Goal: Task Accomplishment & Management: Manage account settings

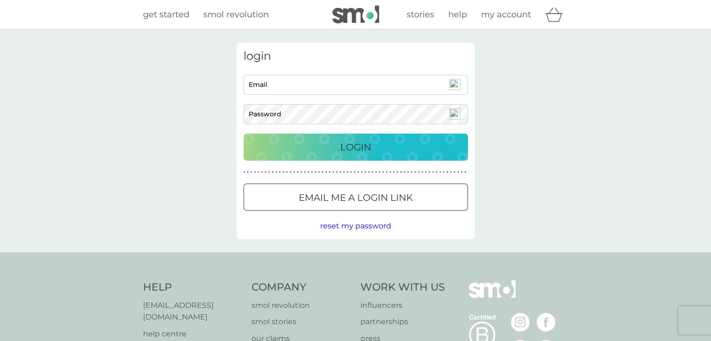
type input "[EMAIL_ADDRESS][DOMAIN_NAME]"
click at [320, 149] on div "Login" at bounding box center [356, 147] width 206 height 15
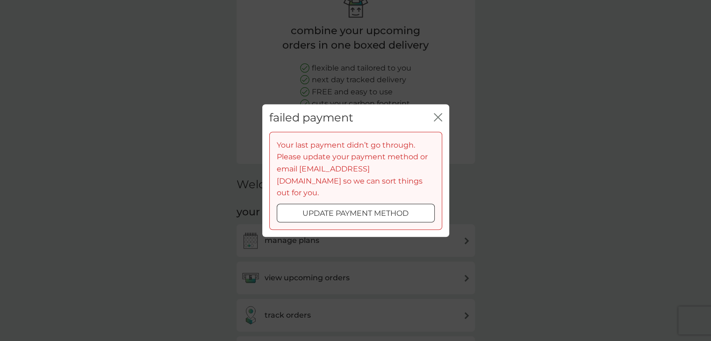
scroll to position [140, 0]
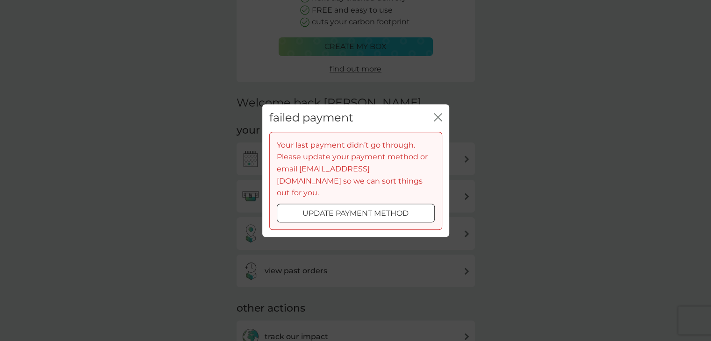
click at [440, 122] on icon "close" at bounding box center [438, 117] width 8 height 8
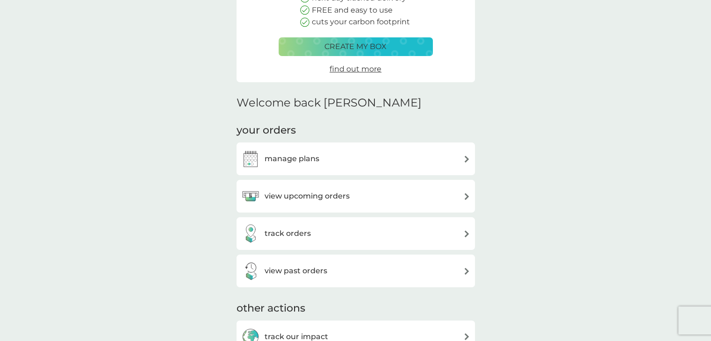
click at [316, 158] on h3 "manage plans" at bounding box center [292, 159] width 55 height 12
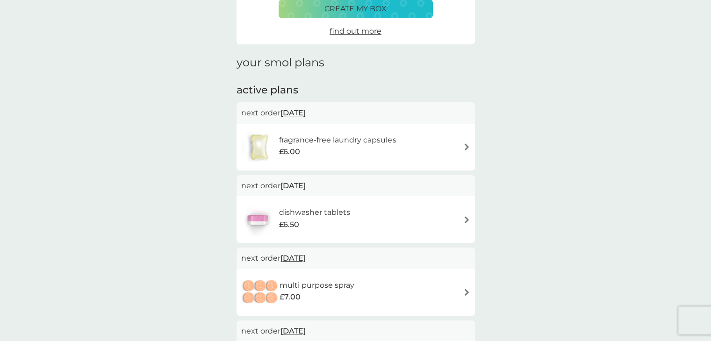
scroll to position [140, 0]
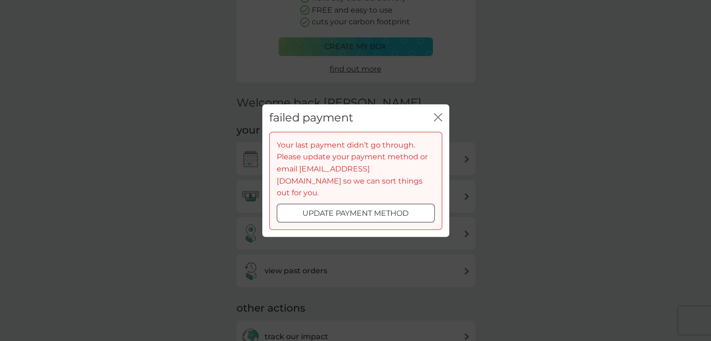
click at [436, 121] on icon "close" at bounding box center [436, 117] width 4 height 7
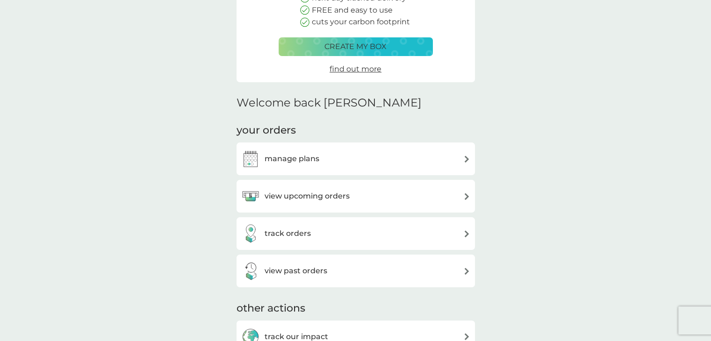
click at [303, 232] on h3 "track orders" at bounding box center [288, 234] width 46 height 12
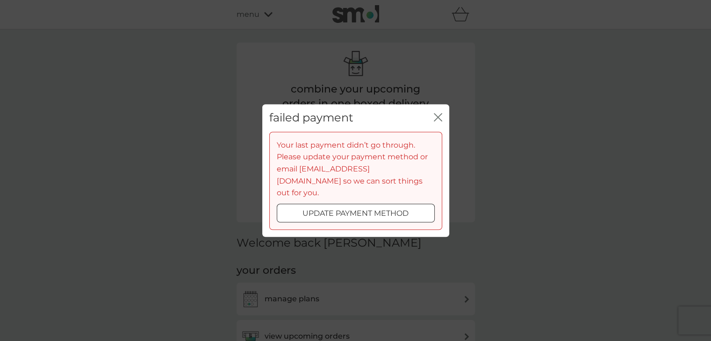
scroll to position [140, 0]
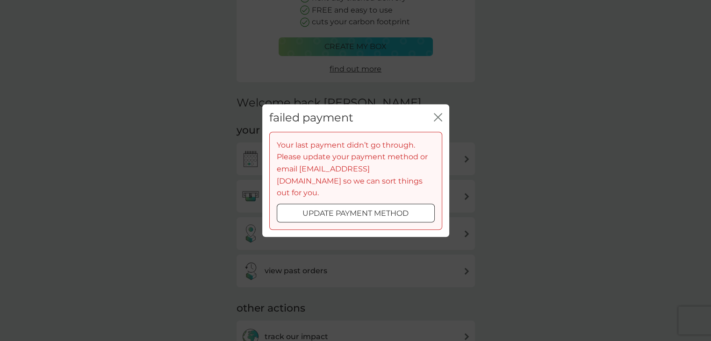
click at [447, 127] on div "failed payment close" at bounding box center [355, 118] width 187 height 28
click at [439, 121] on icon "close" at bounding box center [440, 117] width 4 height 7
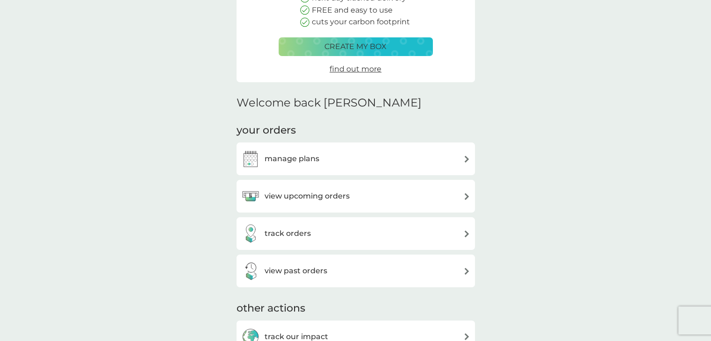
click at [332, 193] on h3 "view upcoming orders" at bounding box center [307, 196] width 85 height 12
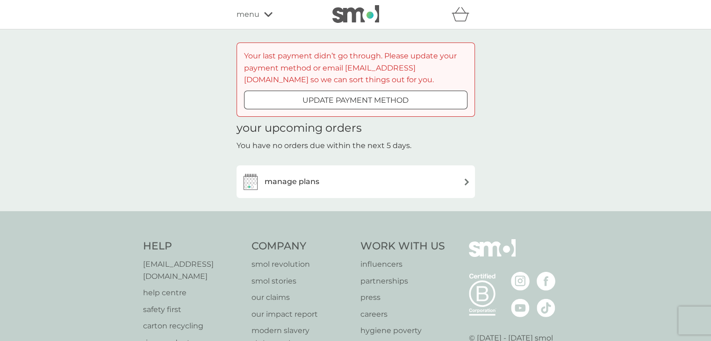
click at [335, 94] on p "update payment method" at bounding box center [356, 100] width 106 height 12
click at [337, 188] on div "manage plans" at bounding box center [355, 182] width 229 height 19
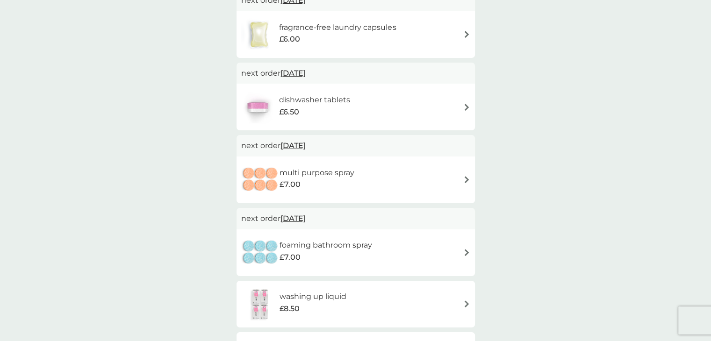
scroll to position [281, 0]
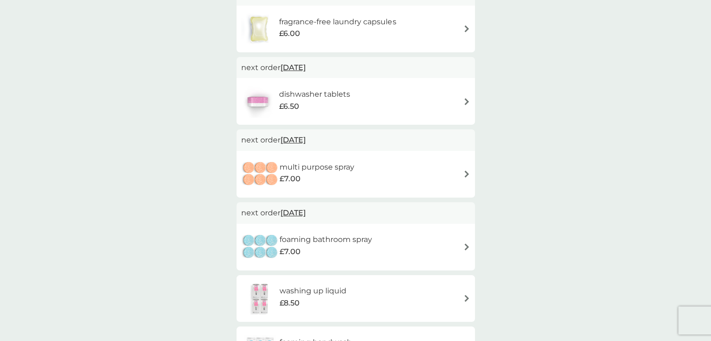
click at [467, 97] on div "dishwasher tablets £6.50" at bounding box center [355, 101] width 229 height 33
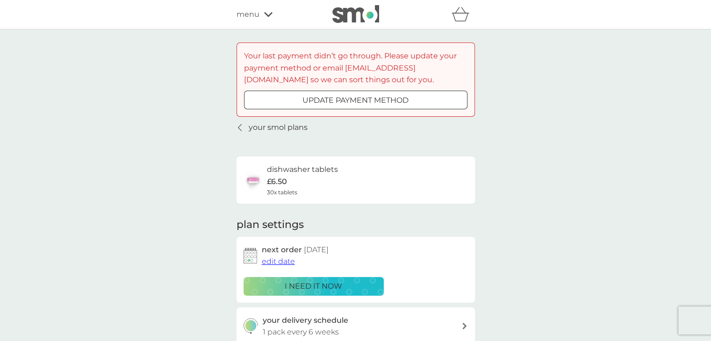
scroll to position [140, 0]
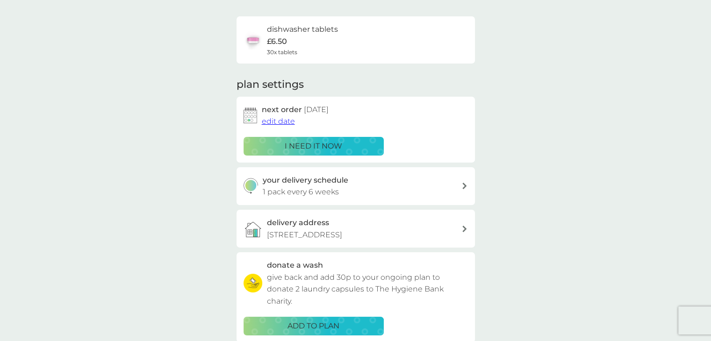
click at [400, 184] on div "your delivery schedule 1 pack every 6 weeks" at bounding box center [362, 186] width 199 height 24
select select "42"
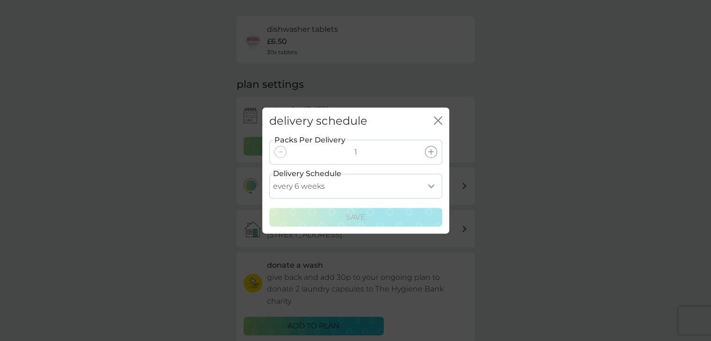
click at [429, 188] on select "every 1 week every 2 weeks every 3 weeks every 4 weeks every 5 weeks every 6 we…" at bounding box center [355, 186] width 173 height 25
click at [428, 188] on select "every 1 week every 2 weeks every 3 weeks every 4 weeks every 5 weeks every 6 we…" at bounding box center [355, 186] width 173 height 25
click at [551, 188] on div "delivery schedule close Packs Per Delivery 1 Delivery Schedule every 1 week eve…" at bounding box center [355, 170] width 711 height 341
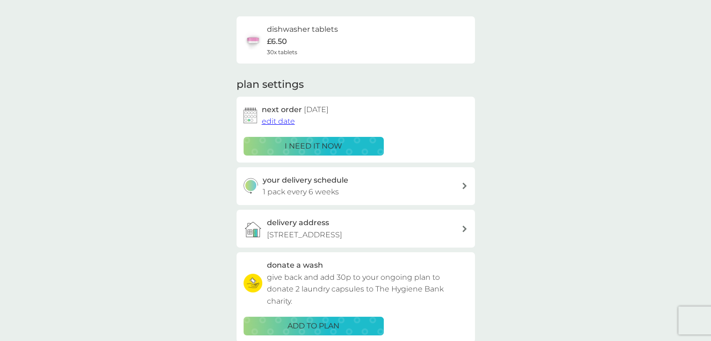
click at [272, 121] on span "edit date" at bounding box center [278, 121] width 33 height 9
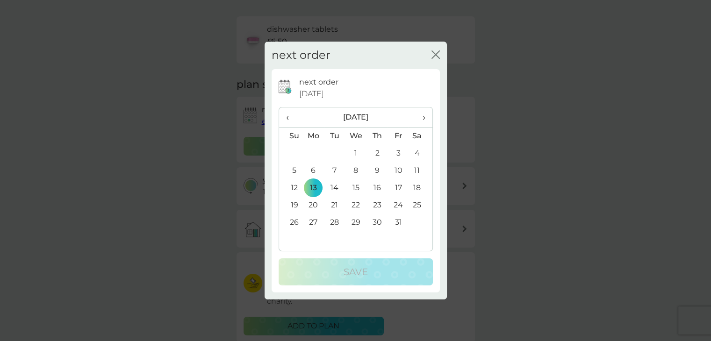
click at [426, 117] on th "›" at bounding box center [420, 118] width 23 height 20
click at [289, 116] on span "‹" at bounding box center [291, 118] width 10 height 20
click at [424, 117] on span "›" at bounding box center [420, 118] width 9 height 20
click at [426, 119] on th "›" at bounding box center [420, 118] width 23 height 20
click at [309, 152] on td "1" at bounding box center [314, 153] width 22 height 17
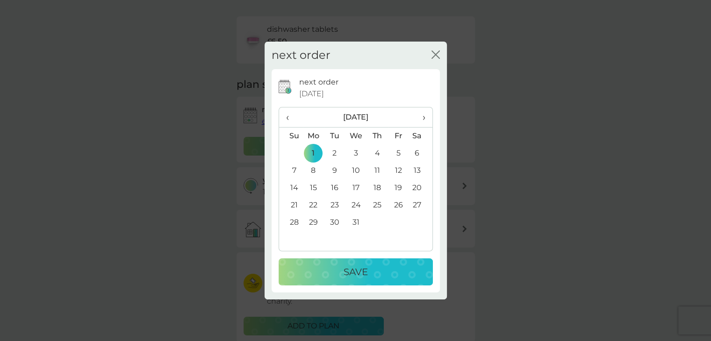
click at [361, 271] on p "Save" at bounding box center [356, 272] width 24 height 15
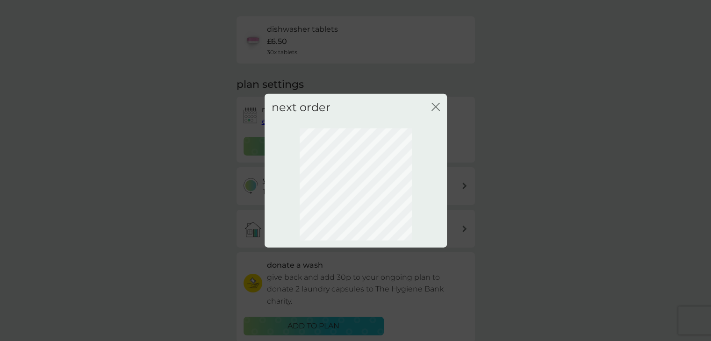
scroll to position [130, 0]
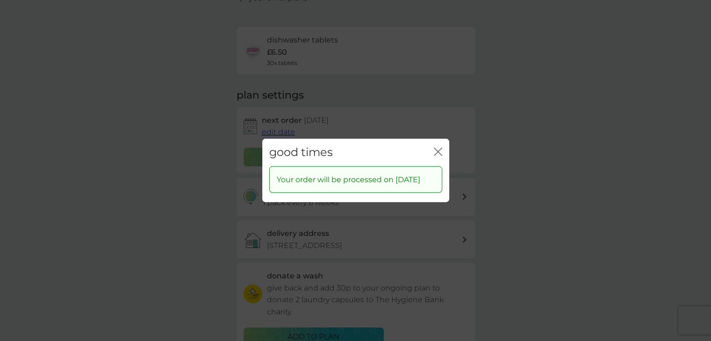
click at [440, 148] on icon "close" at bounding box center [440, 151] width 4 height 7
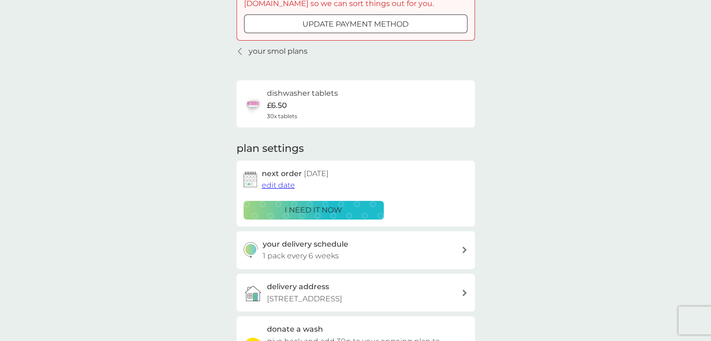
scroll to position [0, 0]
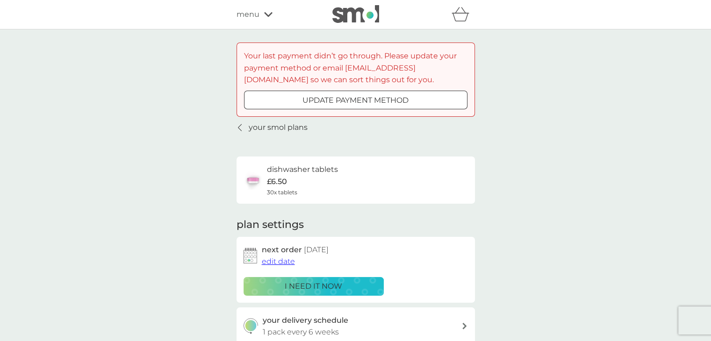
click at [281, 131] on p "your smol plans" at bounding box center [278, 128] width 59 height 12
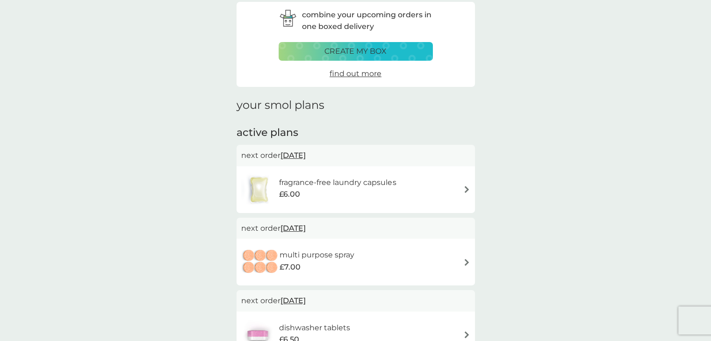
scroll to position [140, 0]
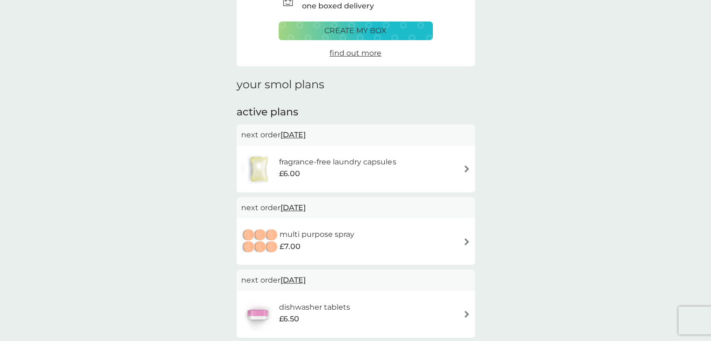
click at [433, 160] on div "fragrance-free laundry capsules £6.00" at bounding box center [355, 169] width 229 height 33
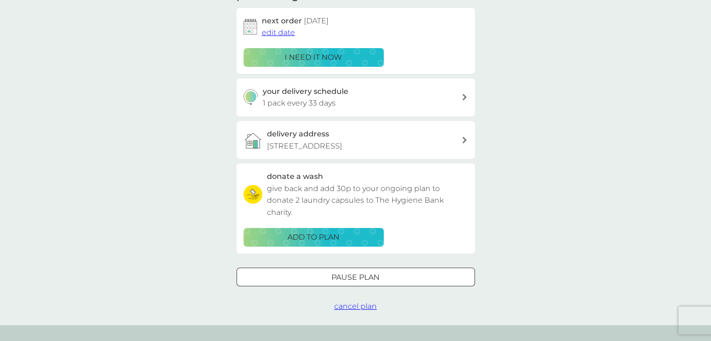
scroll to position [327, 0]
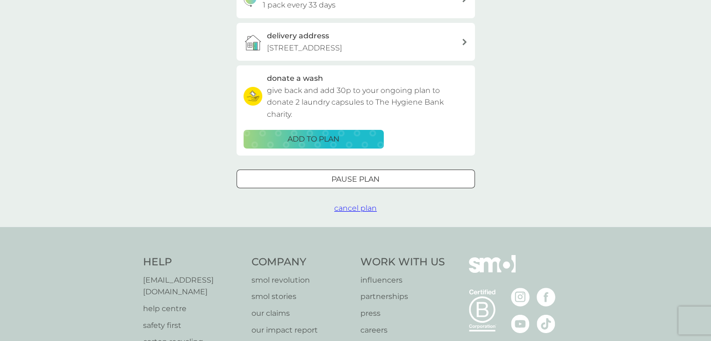
click at [361, 210] on span "cancel plan" at bounding box center [355, 208] width 43 height 9
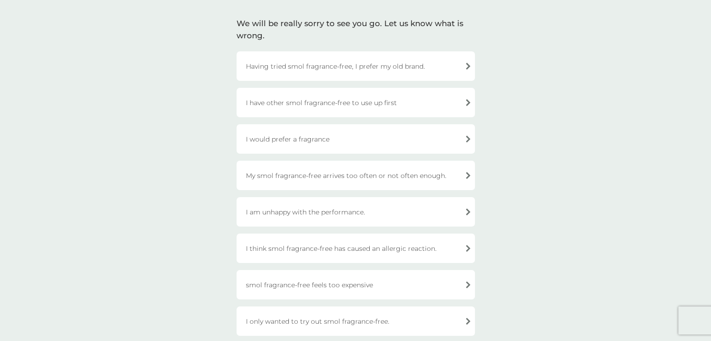
scroll to position [234, 0]
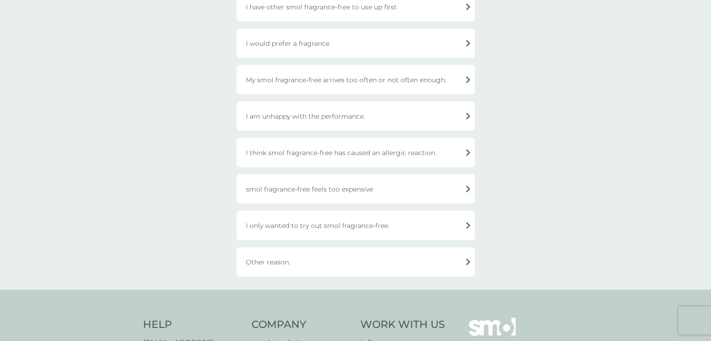
click at [334, 259] on div "Other reason." at bounding box center [356, 261] width 238 height 29
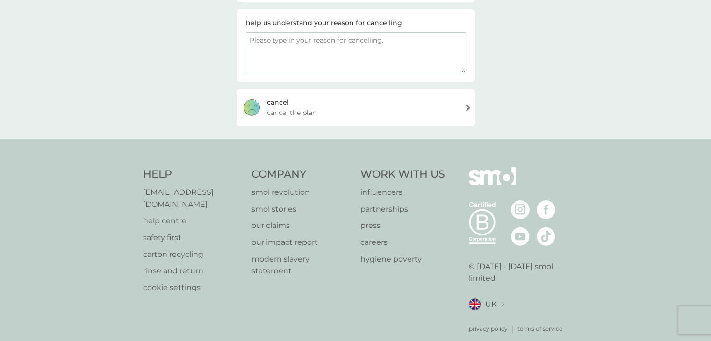
click at [386, 60] on textarea at bounding box center [356, 52] width 220 height 41
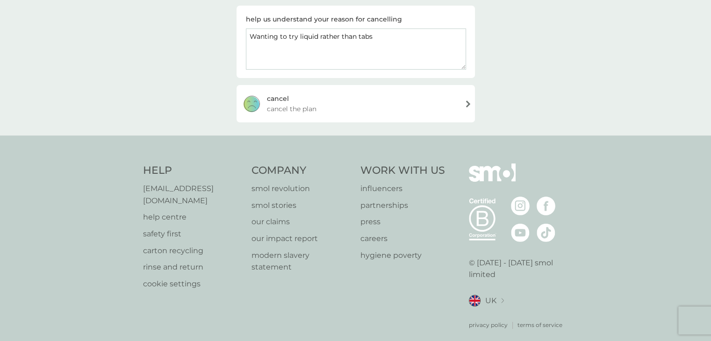
scroll to position [239, 0]
click at [385, 34] on textarea "Wanting to try liquid rather than tabs" at bounding box center [356, 47] width 220 height 41
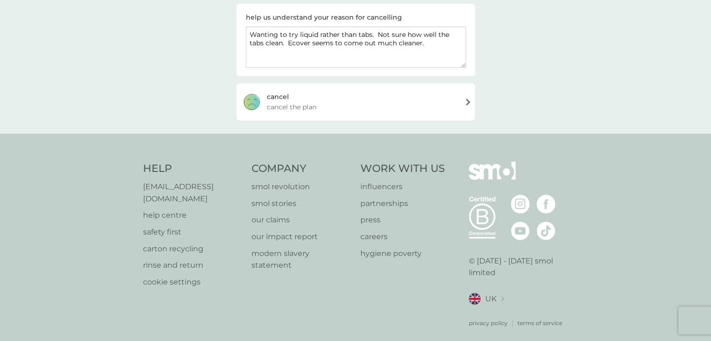
type textarea "Wanting to try liquid rather than tabs. Not sure how well the tabs clean. Ecove…"
click at [322, 96] on div "cancel cancel the plan" at bounding box center [356, 101] width 238 height 37
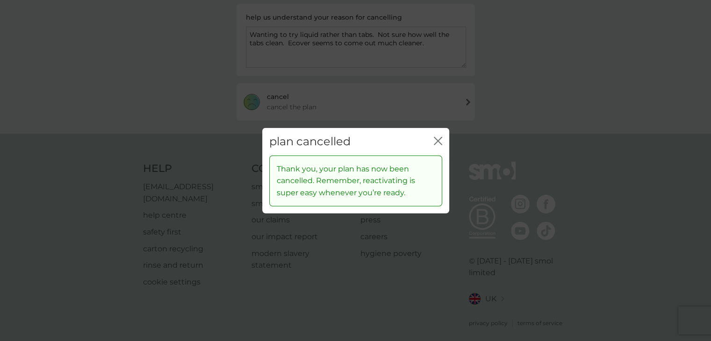
click at [439, 142] on icon "close" at bounding box center [440, 140] width 4 height 7
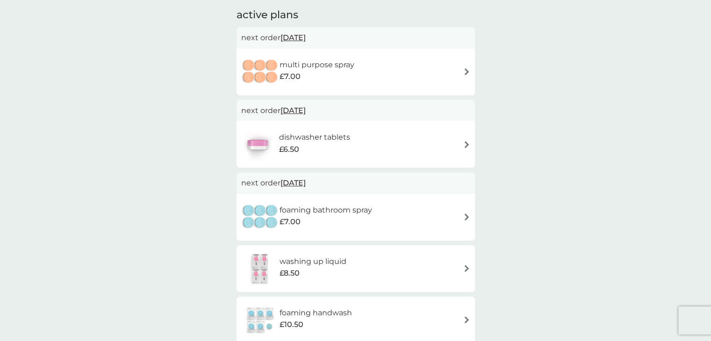
scroll to position [187, 0]
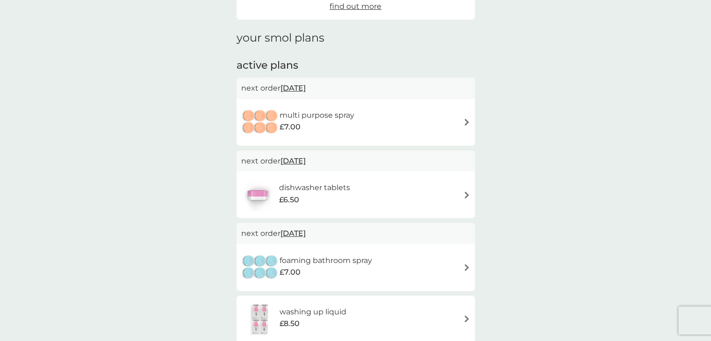
click at [299, 90] on span "10 Nov 2025" at bounding box center [293, 88] width 25 height 18
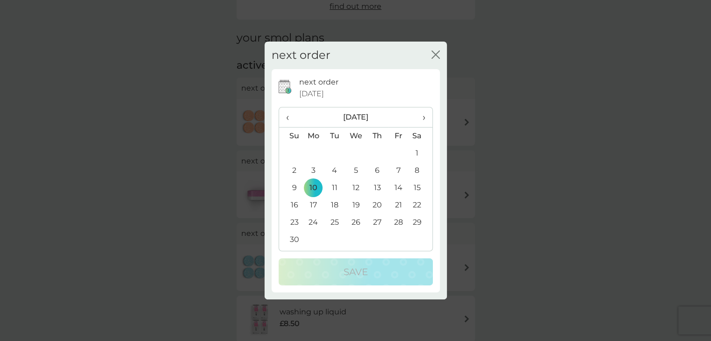
click at [420, 116] on span "›" at bounding box center [420, 118] width 9 height 20
click at [312, 144] on th "Mo" at bounding box center [314, 136] width 22 height 18
click at [311, 152] on td "1" at bounding box center [314, 153] width 22 height 17
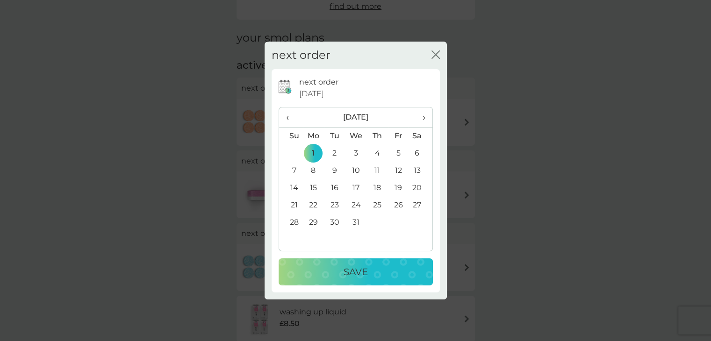
click at [351, 272] on p "Save" at bounding box center [356, 272] width 24 height 15
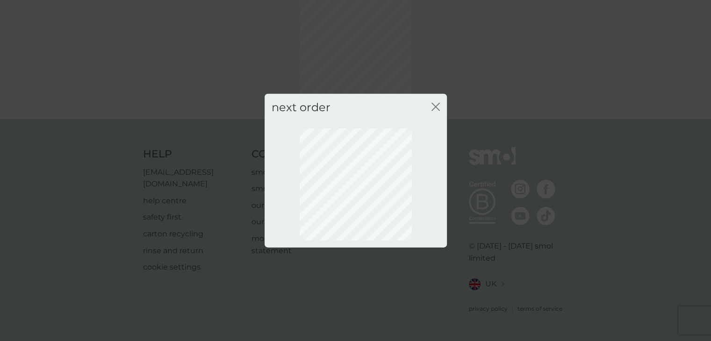
scroll to position [130, 0]
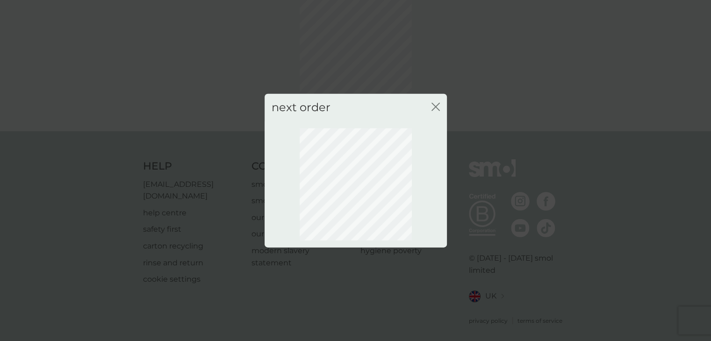
click at [436, 108] on icon "close" at bounding box center [436, 107] width 8 height 8
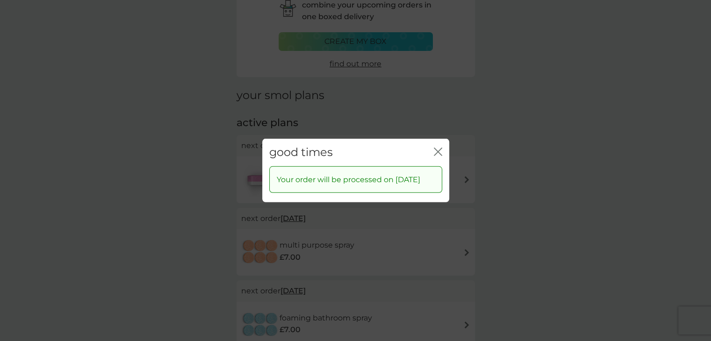
click at [436, 148] on icon "close" at bounding box center [438, 152] width 8 height 8
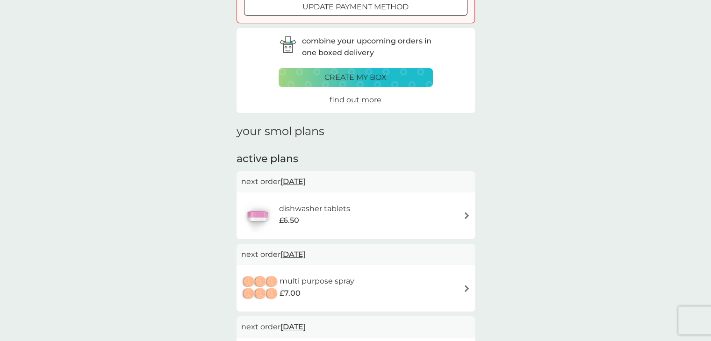
scroll to position [0, 0]
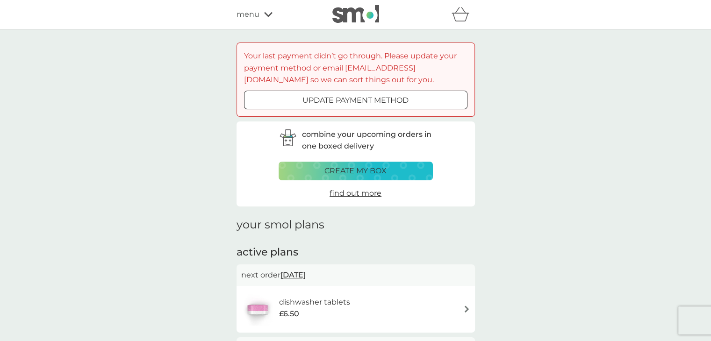
click at [266, 15] on icon at bounding box center [268, 14] width 8 height 5
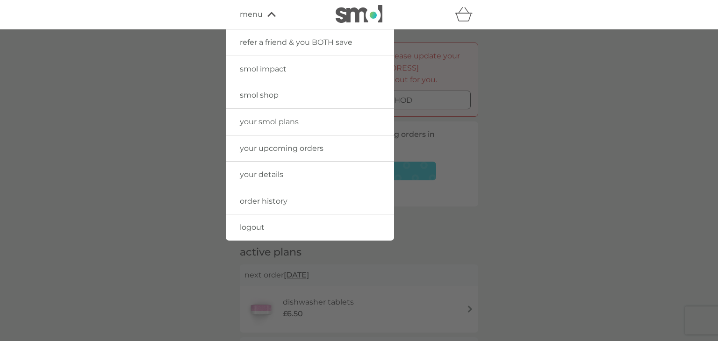
click at [455, 17] on icon "basket" at bounding box center [464, 14] width 18 height 14
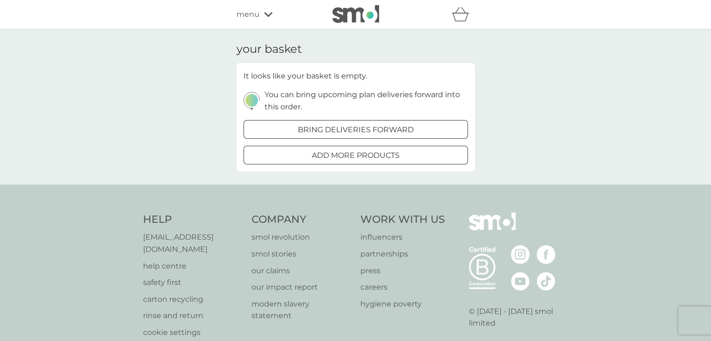
click at [267, 15] on icon at bounding box center [268, 14] width 8 height 5
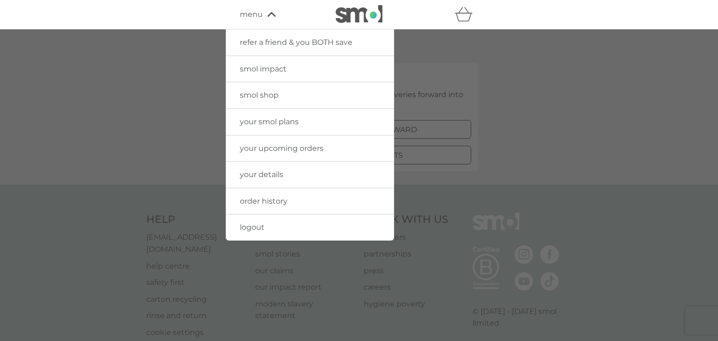
click at [287, 148] on span "your upcoming orders" at bounding box center [282, 148] width 84 height 9
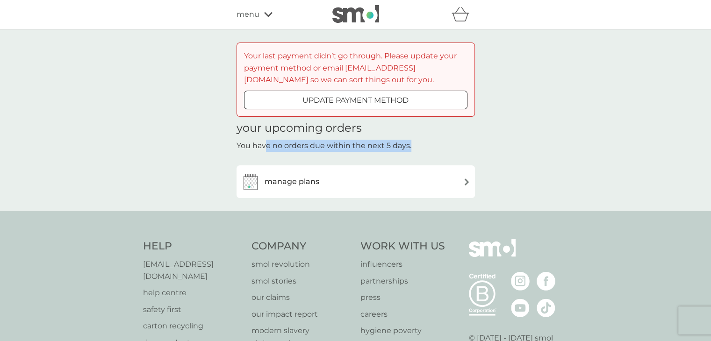
drag, startPoint x: 267, startPoint y: 146, endPoint x: 442, endPoint y: 158, distance: 175.3
click at [442, 158] on div "your upcoming orders You have no orders due within the next 5 days. manage plans" at bounding box center [356, 160] width 238 height 77
click at [427, 132] on div "your upcoming orders You have no orders due within the next 5 days." at bounding box center [356, 137] width 238 height 30
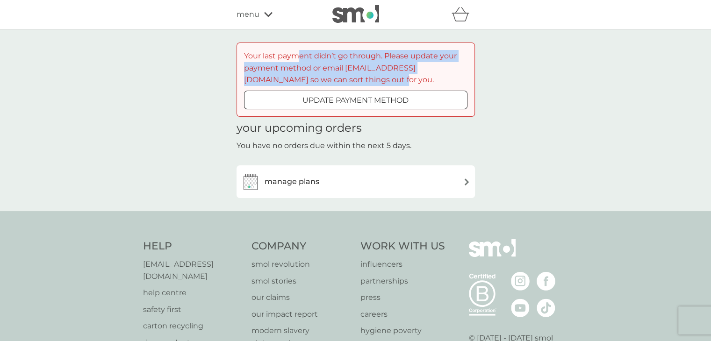
drag, startPoint x: 297, startPoint y: 58, endPoint x: 441, endPoint y: 78, distance: 145.9
click at [441, 77] on p "Your last payment didn’t go through. Please update your payment method or email…" at bounding box center [356, 68] width 224 height 36
click at [398, 79] on p "Your last payment didn’t go through. Please update your payment method or email…" at bounding box center [356, 68] width 224 height 36
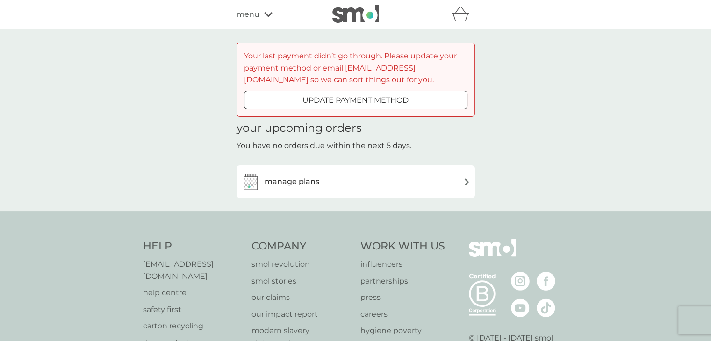
click at [266, 18] on div "menu" at bounding box center [276, 14] width 79 height 12
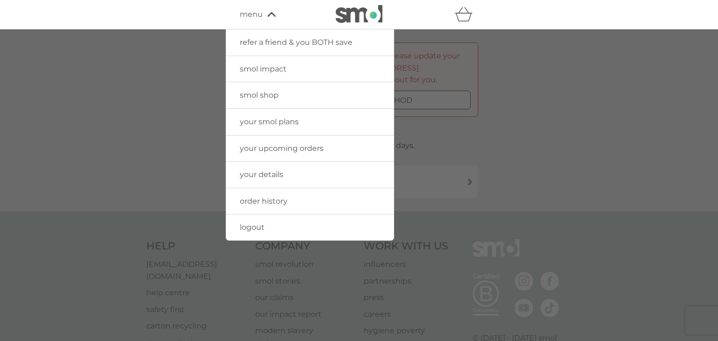
click at [272, 200] on span "order history" at bounding box center [264, 201] width 48 height 9
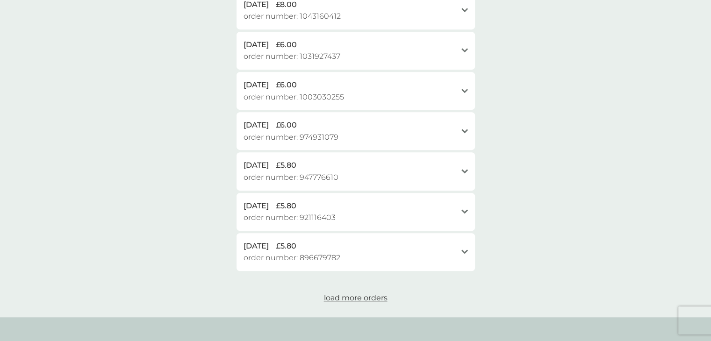
scroll to position [561, 0]
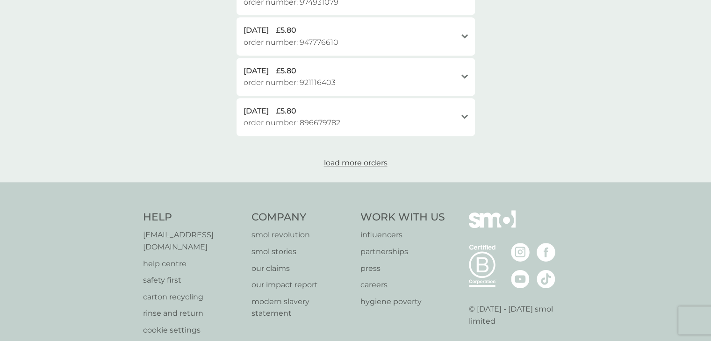
click at [341, 164] on span "load more orders" at bounding box center [356, 163] width 64 height 9
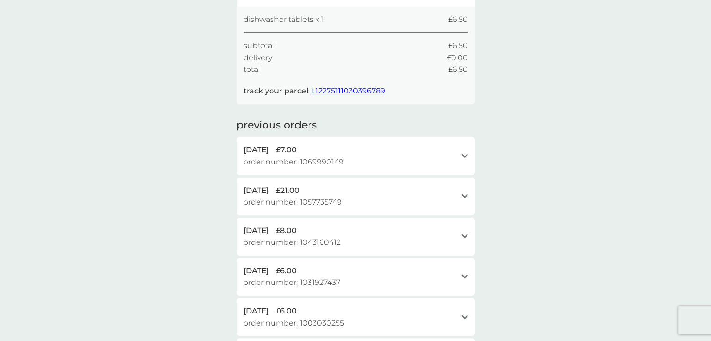
scroll to position [0, 0]
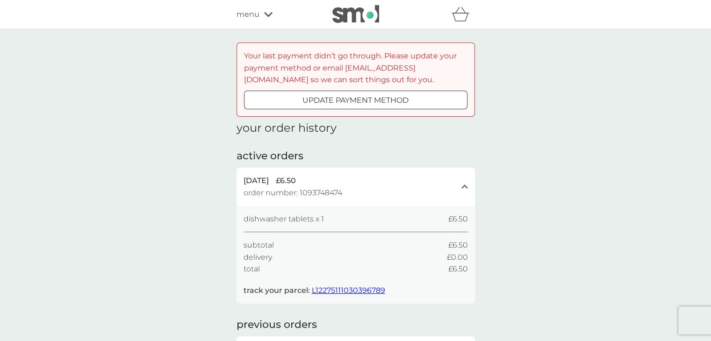
click at [351, 98] on div at bounding box center [356, 100] width 34 height 10
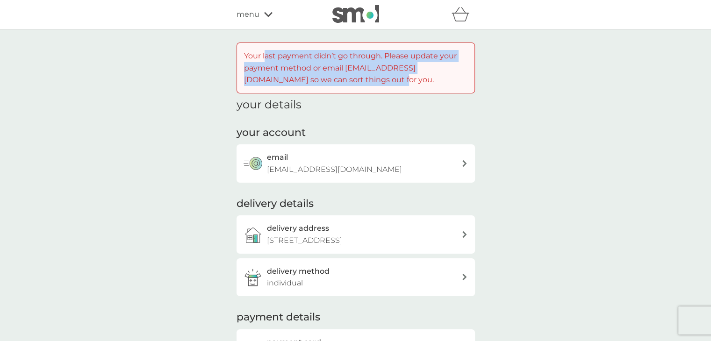
drag, startPoint x: 264, startPoint y: 61, endPoint x: 388, endPoint y: 76, distance: 124.8
click at [388, 76] on p "Your last payment didn’t go through. Please update your payment method or email…" at bounding box center [356, 68] width 224 height 36
drag, startPoint x: 352, startPoint y: 88, endPoint x: 337, endPoint y: 100, distance: 18.3
click at [352, 88] on div "Your last payment didn’t go through. Please update your payment method or email…" at bounding box center [356, 68] width 238 height 51
click at [337, 93] on div "Your last payment didn’t go through. Please update your payment method or email…" at bounding box center [356, 68] width 238 height 51
